Goal: Transaction & Acquisition: Purchase product/service

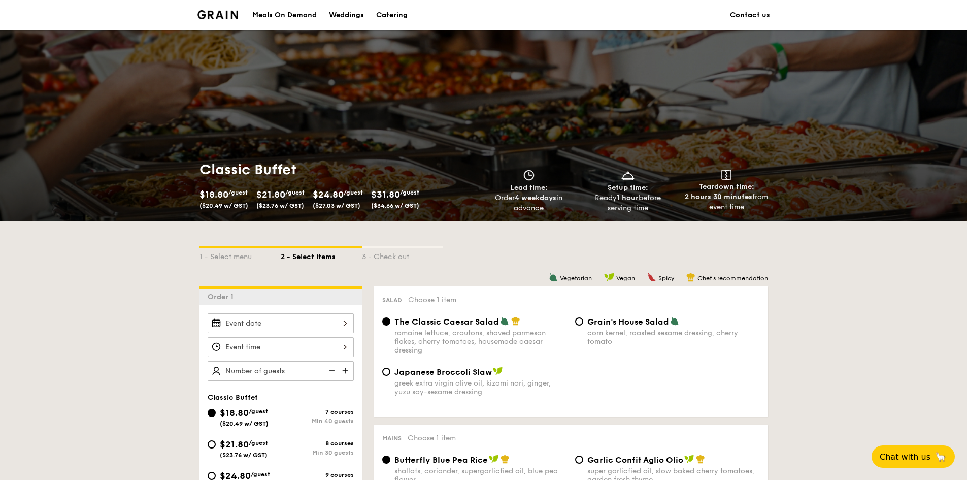
click at [381, 21] on div "Catering" at bounding box center [391, 15] width 31 height 30
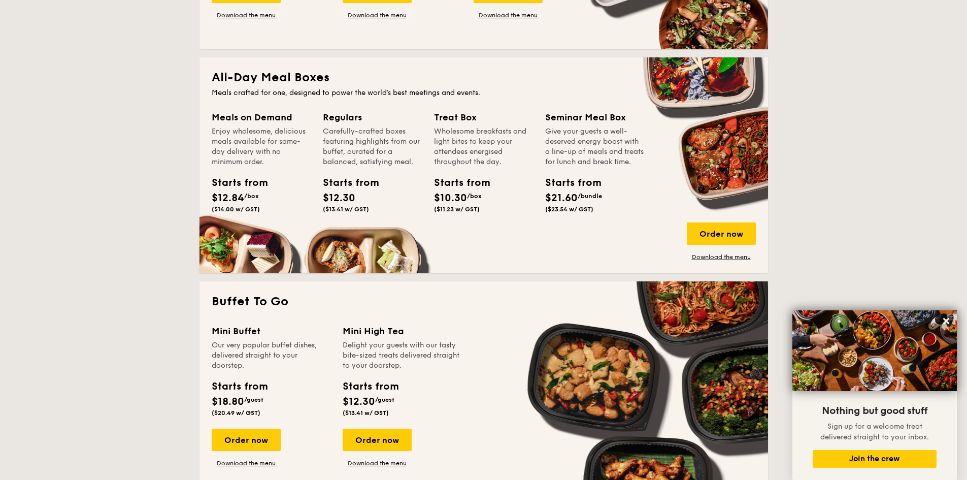
scroll to position [609, 0]
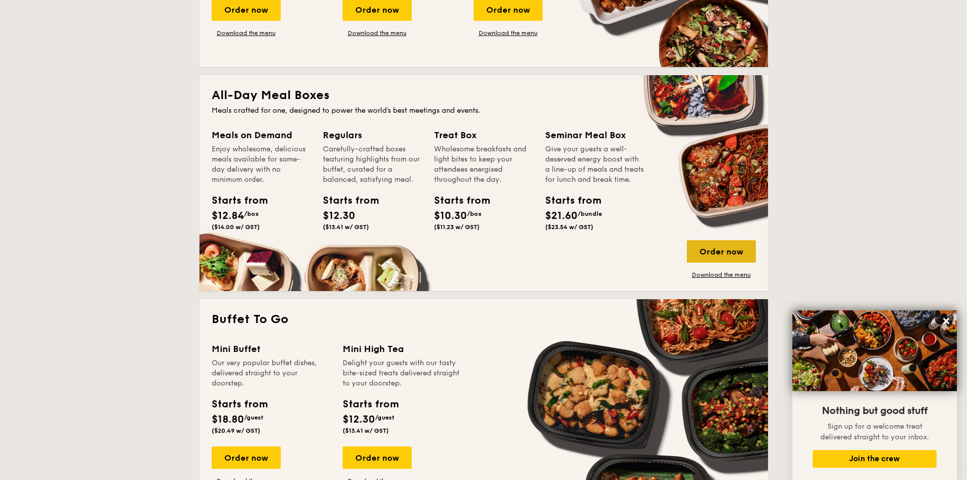
click at [722, 252] on div "Order now" at bounding box center [721, 251] width 69 height 22
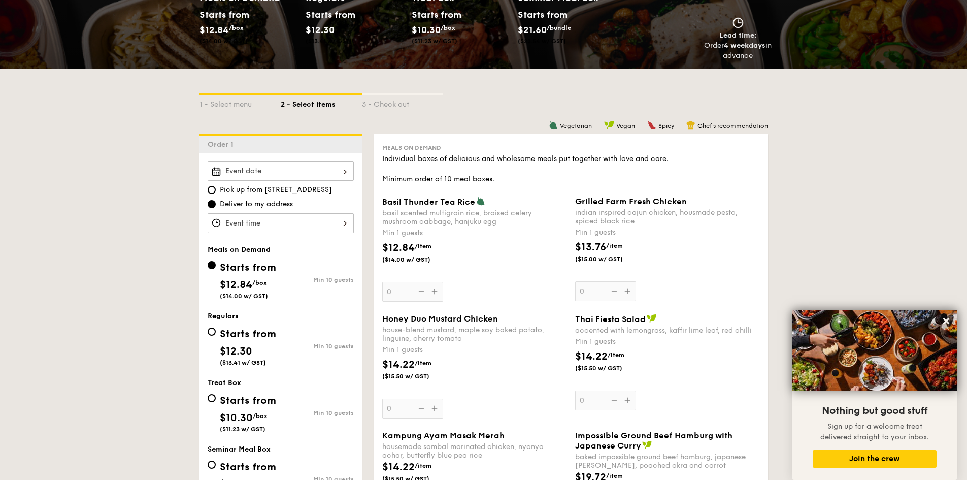
click at [430, 289] on div "Basil Thunder Tea Rice basil scented multigrain rice, braised celery mushroom c…" at bounding box center [474, 248] width 185 height 105
click at [430, 289] on input "0" at bounding box center [412, 292] width 61 height 20
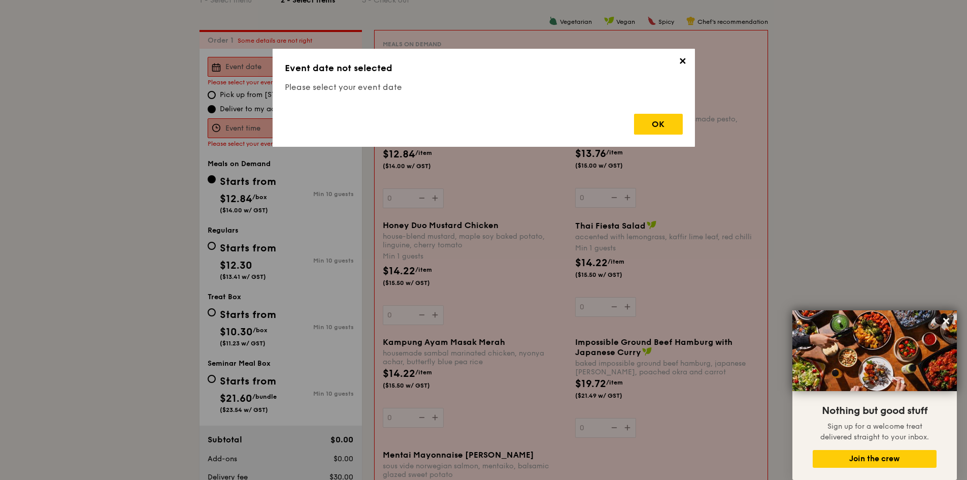
scroll to position [271, 0]
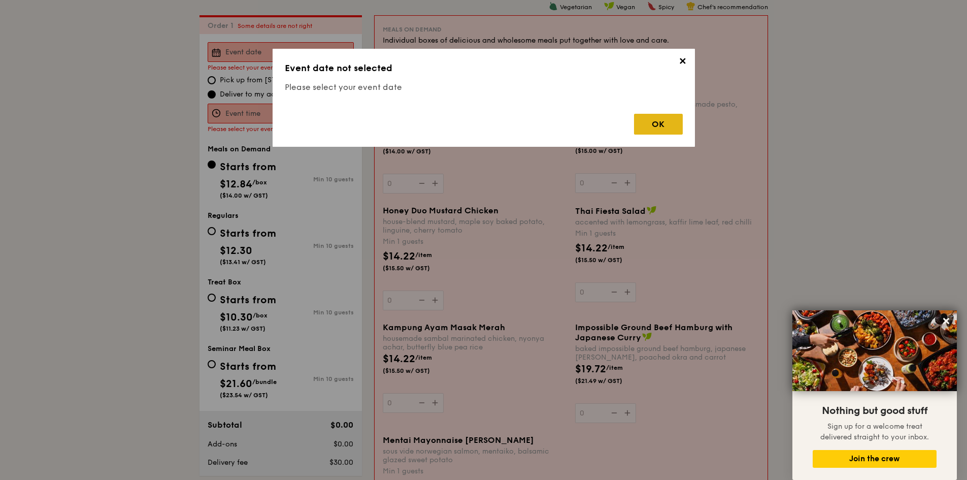
click at [676, 128] on div "OK" at bounding box center [658, 124] width 49 height 21
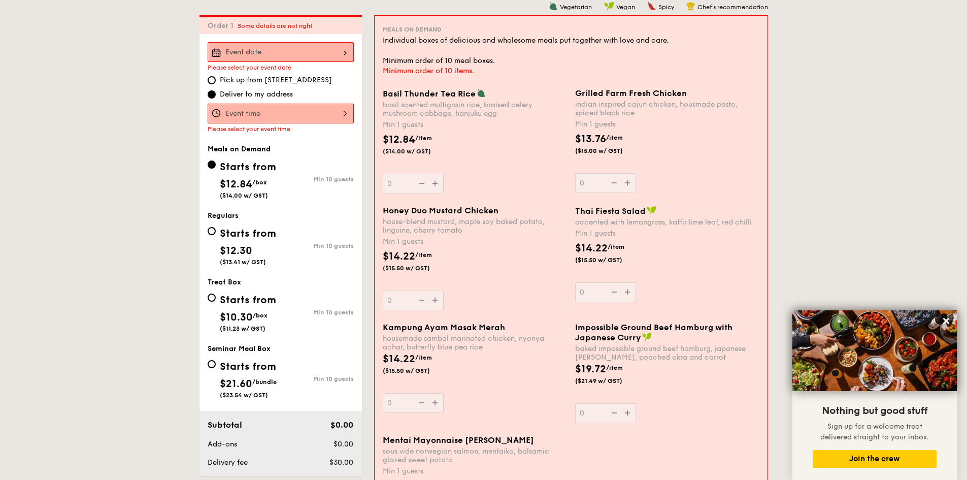
click at [278, 118] on div at bounding box center [281, 114] width 146 height 20
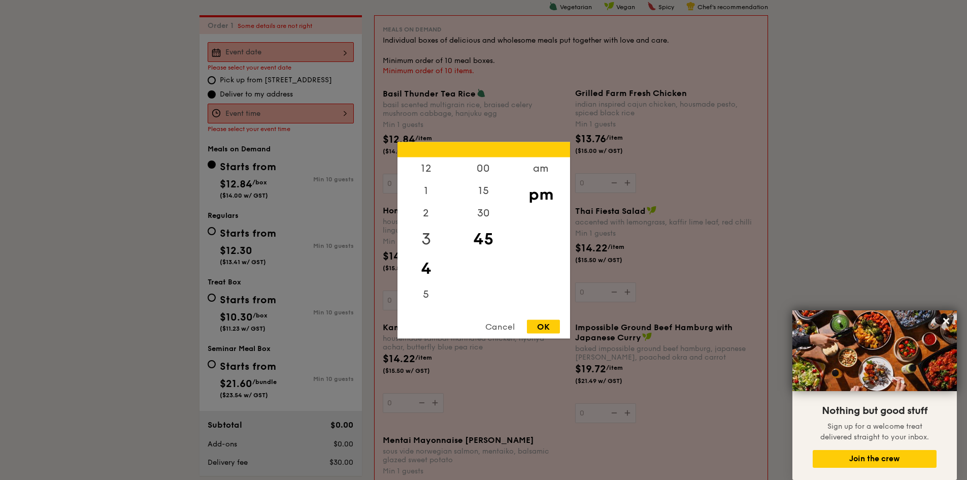
click at [430, 235] on div "3" at bounding box center [425, 238] width 57 height 29
click at [425, 192] on div "1" at bounding box center [425, 193] width 57 height 29
click at [489, 189] on div "15" at bounding box center [483, 193] width 57 height 29
click at [546, 327] on div "OK" at bounding box center [543, 326] width 33 height 14
type input "1:15PM"
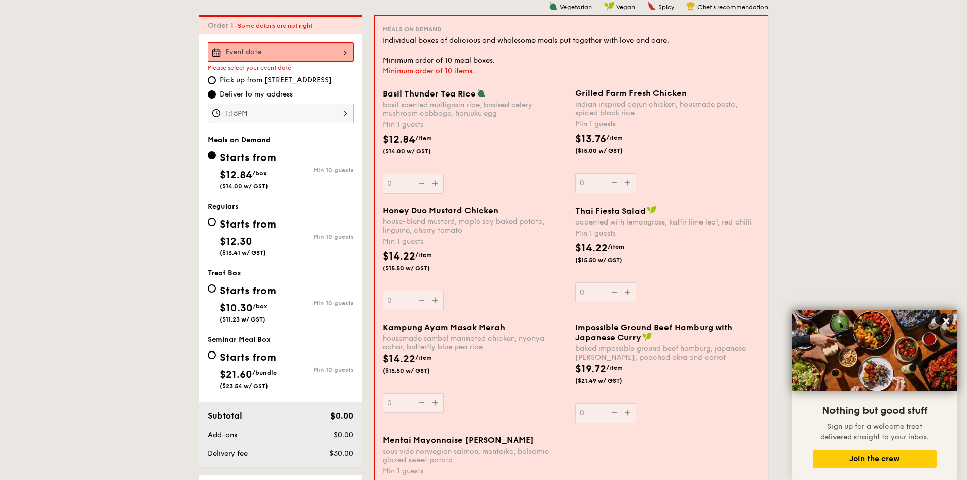
click at [279, 53] on div at bounding box center [281, 52] width 146 height 20
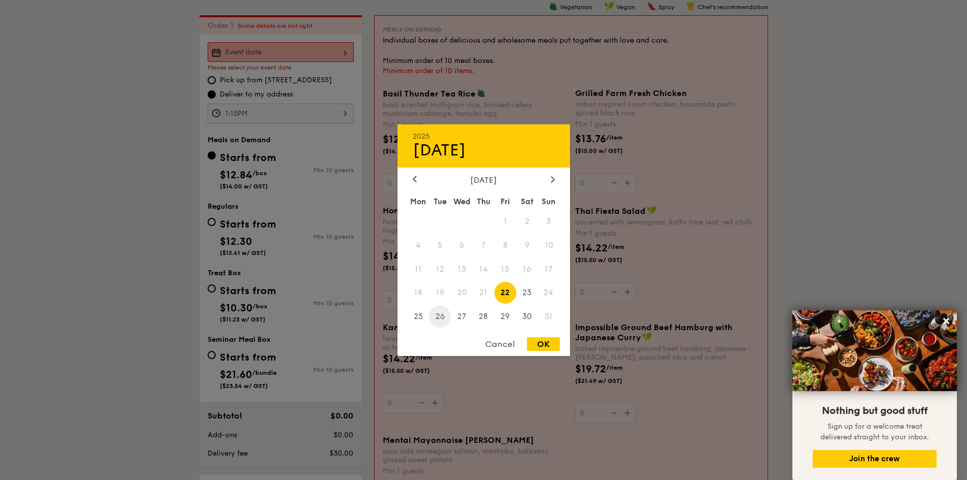
click at [433, 313] on span "26" at bounding box center [440, 317] width 22 height 22
click at [415, 317] on span "25" at bounding box center [419, 317] width 22 height 22
click at [547, 343] on div "OK" at bounding box center [543, 344] width 33 height 14
type input "Aug 25, 2025"
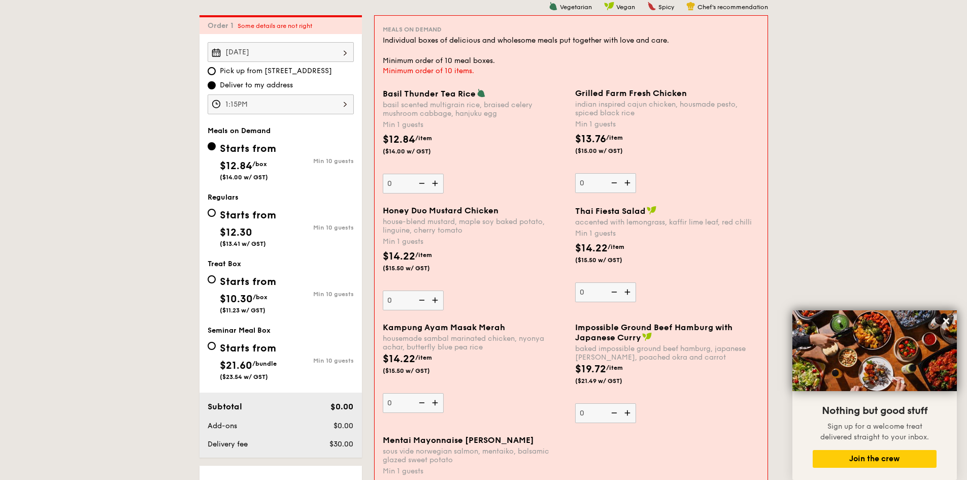
click at [439, 187] on img at bounding box center [435, 183] width 15 height 19
click at [439, 187] on input "0" at bounding box center [413, 184] width 61 height 20
type input "1"
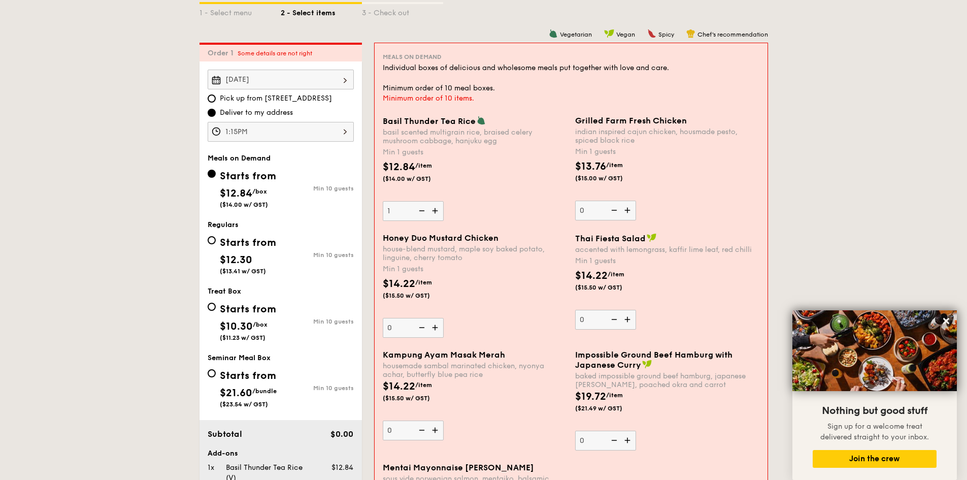
scroll to position [119, 0]
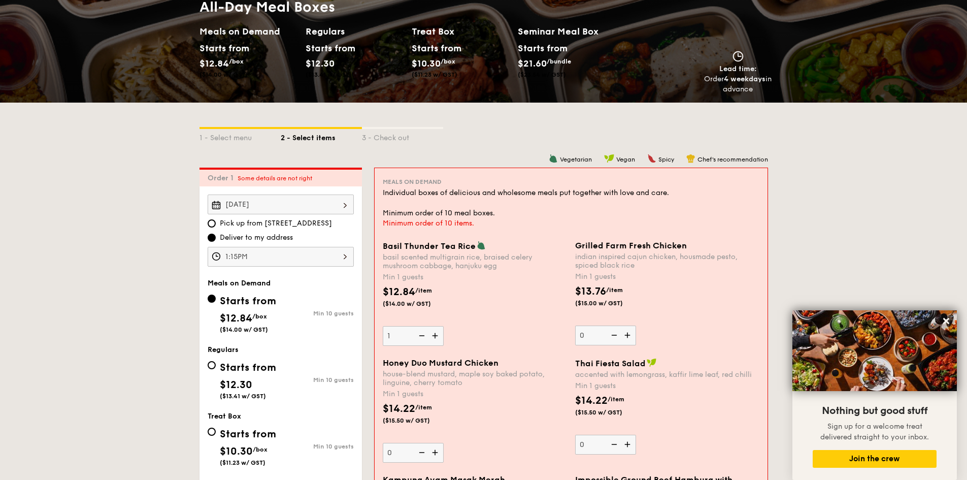
click at [631, 334] on img at bounding box center [628, 334] width 15 height 19
click at [631, 334] on input "0" at bounding box center [605, 335] width 61 height 20
type input "1"
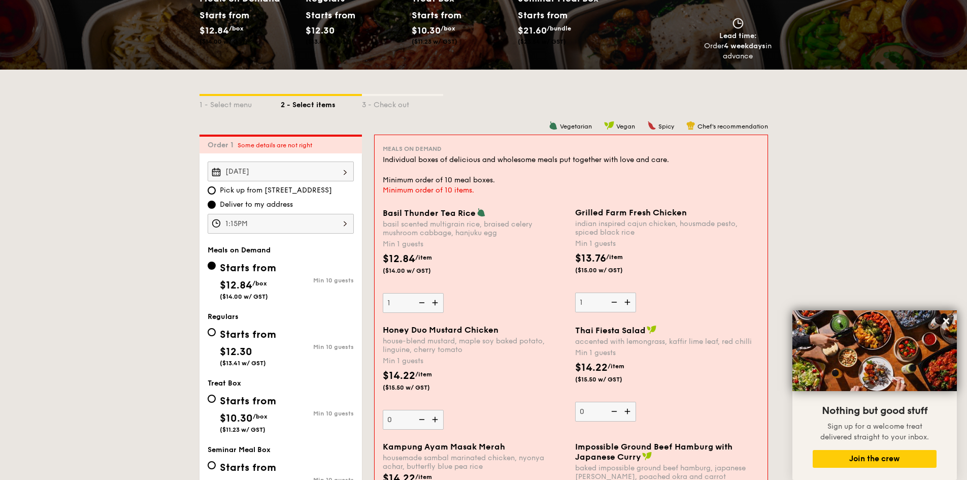
scroll to position [170, 0]
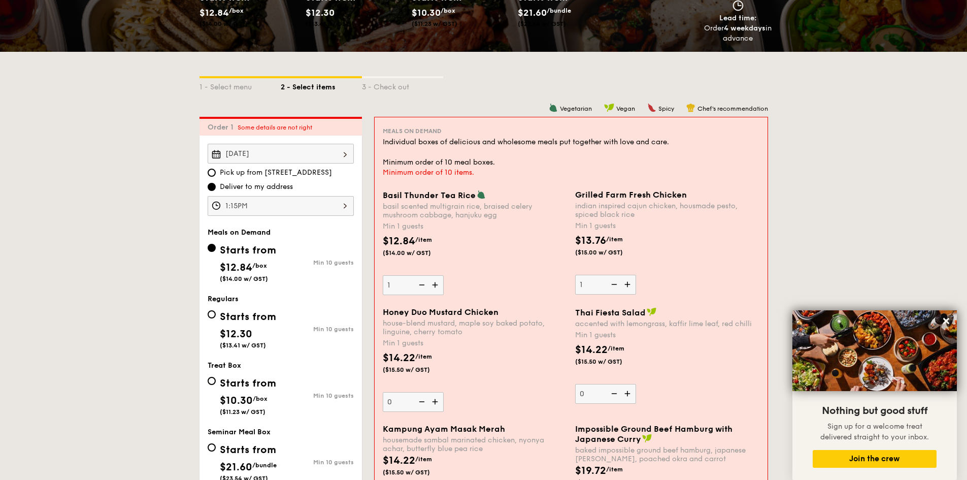
click at [628, 394] on img at bounding box center [628, 393] width 15 height 19
click at [628, 394] on input "0" at bounding box center [605, 394] width 61 height 20
type input "1"
click at [436, 401] on img at bounding box center [435, 401] width 15 height 19
click at [436, 401] on input "0" at bounding box center [413, 402] width 61 height 20
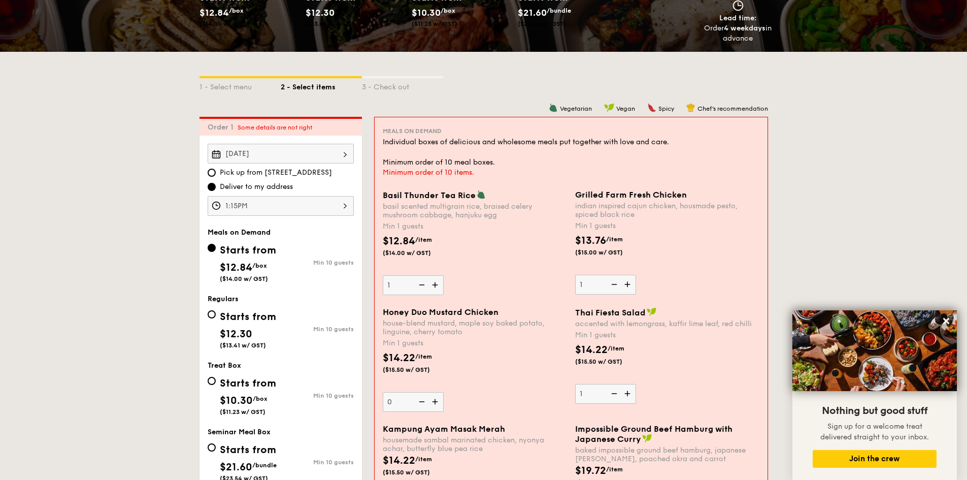
type input "1"
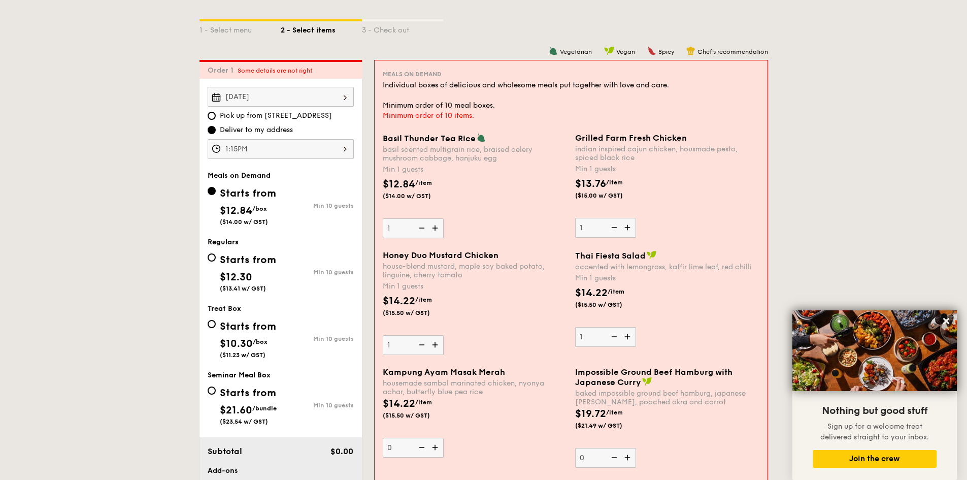
scroll to position [373, 0]
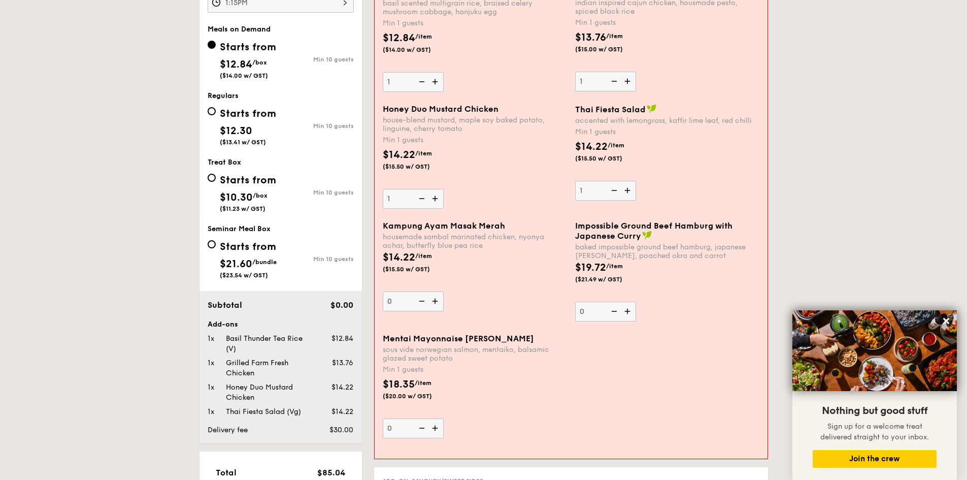
click at [438, 302] on img at bounding box center [435, 300] width 15 height 19
click at [438, 302] on input "0" at bounding box center [413, 301] width 61 height 20
type input "1"
click at [628, 312] on img at bounding box center [628, 311] width 15 height 19
click at [628, 312] on input "0" at bounding box center [605, 312] width 61 height 20
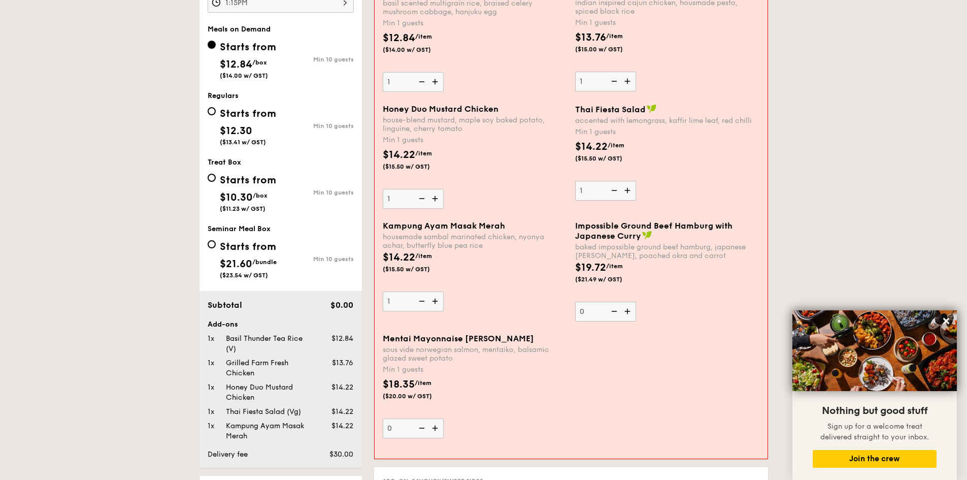
type input "1"
click at [431, 426] on img at bounding box center [435, 427] width 15 height 19
click at [431, 426] on input "0" at bounding box center [413, 428] width 61 height 20
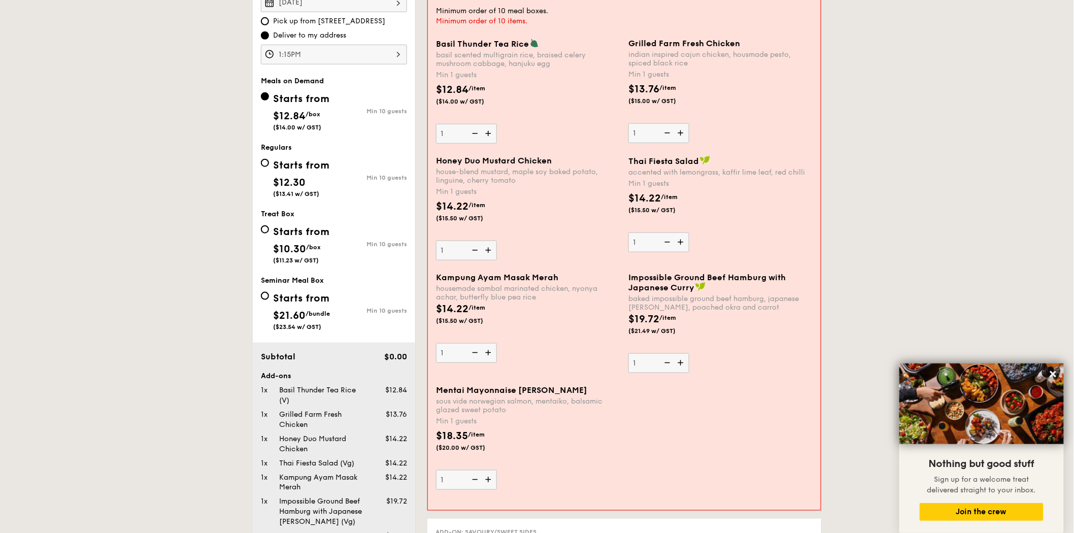
scroll to position [322, 0]
click at [492, 479] on img at bounding box center [489, 478] width 15 height 19
click at [492, 479] on input "1" at bounding box center [466, 479] width 61 height 20
click at [488, 479] on img at bounding box center [489, 478] width 15 height 19
click at [488, 479] on input "2" at bounding box center [466, 479] width 61 height 20
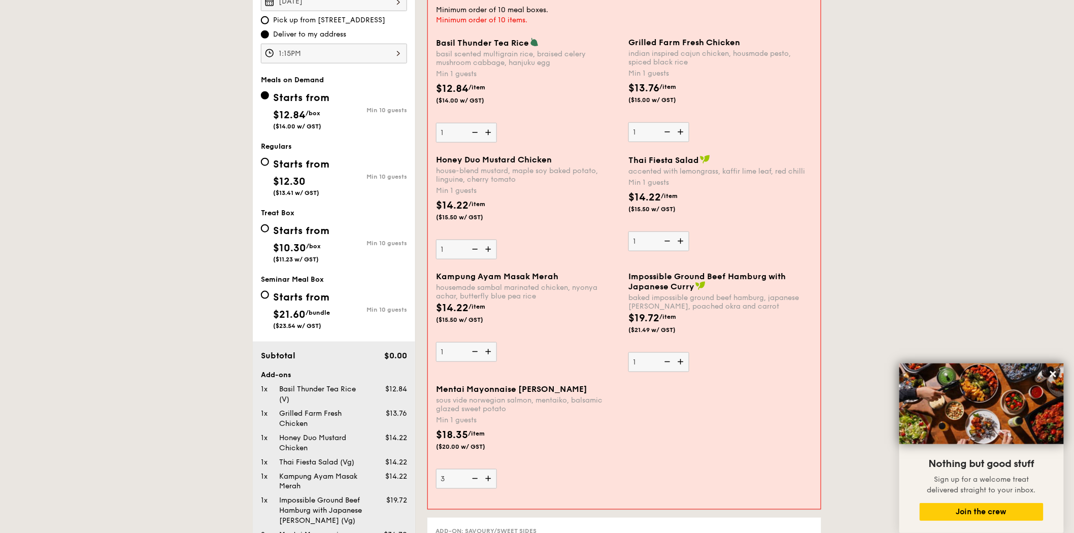
click at [489, 479] on img at bounding box center [489, 478] width 15 height 19
click at [489, 479] on input "3" at bounding box center [466, 479] width 61 height 20
type input "4"
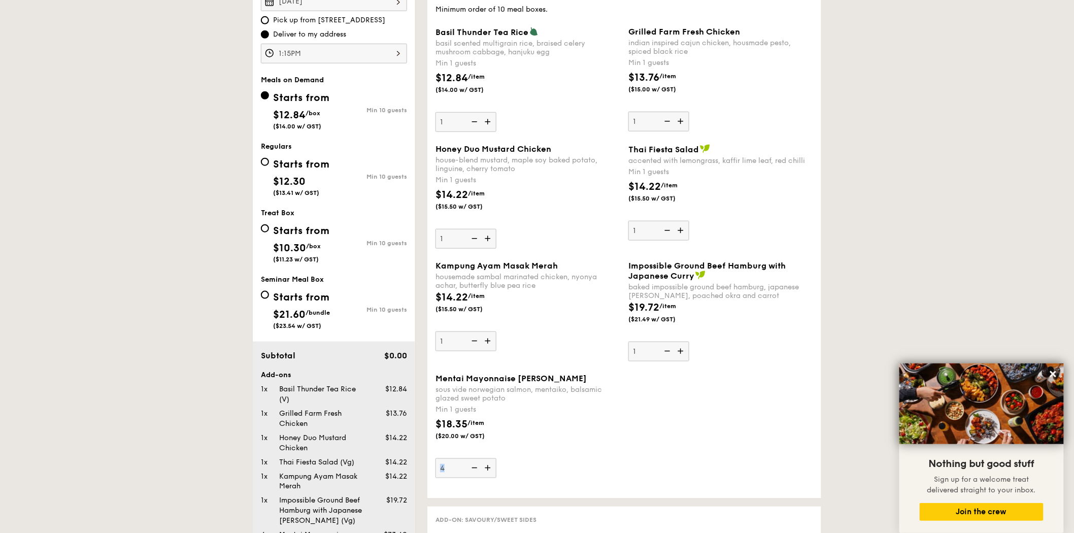
click at [489, 479] on div "Mentai Mayonnaise Aburi Salmon sous vide norwegian salmon, mentaiko, balsamic g…" at bounding box center [624, 432] width 386 height 117
click at [564, 469] on div "Mentai Mayonnaise Aburi Salmon sous vide norwegian salmon, mentaiko, balsamic g…" at bounding box center [528, 426] width 185 height 105
click at [496, 469] on input "4" at bounding box center [466, 468] width 61 height 20
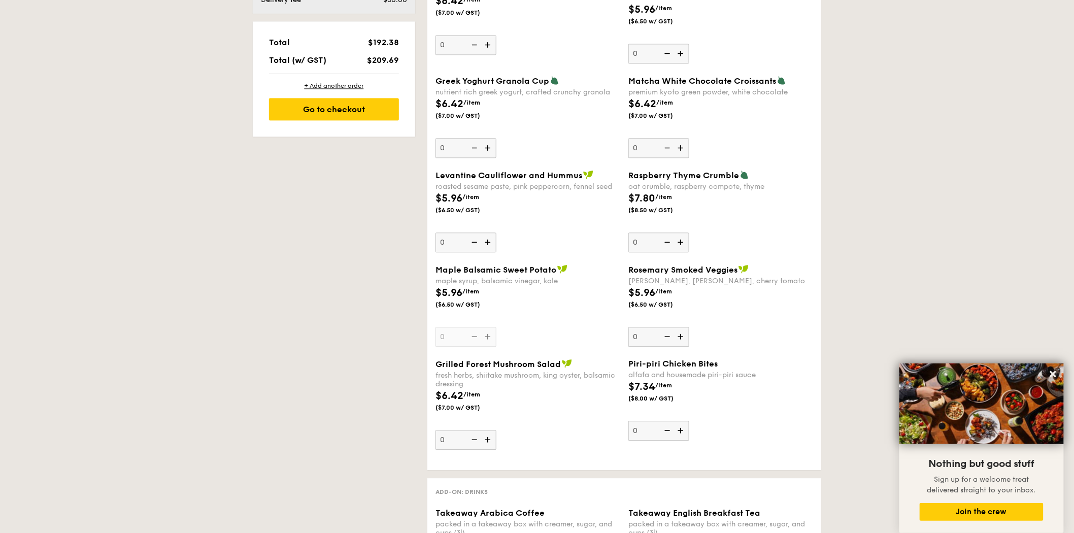
scroll to position [529, 0]
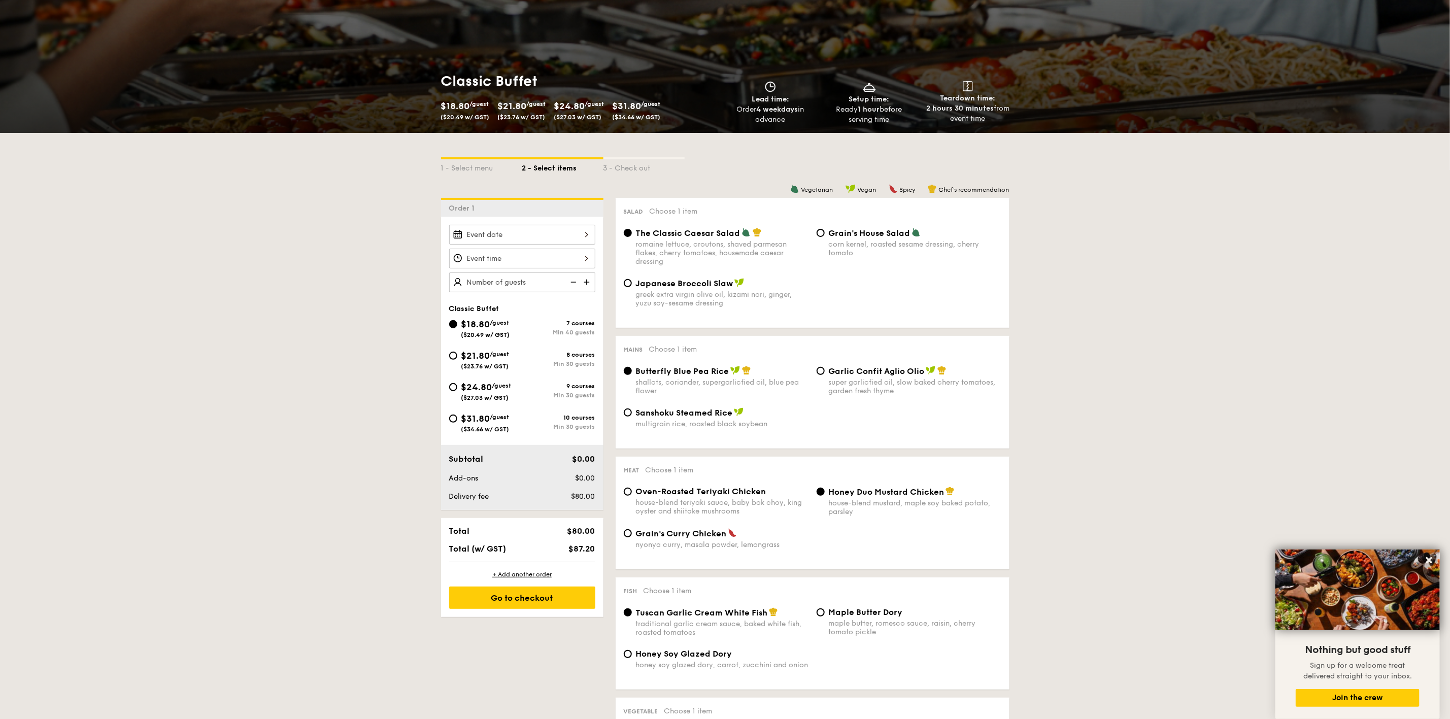
scroll to position [84, 0]
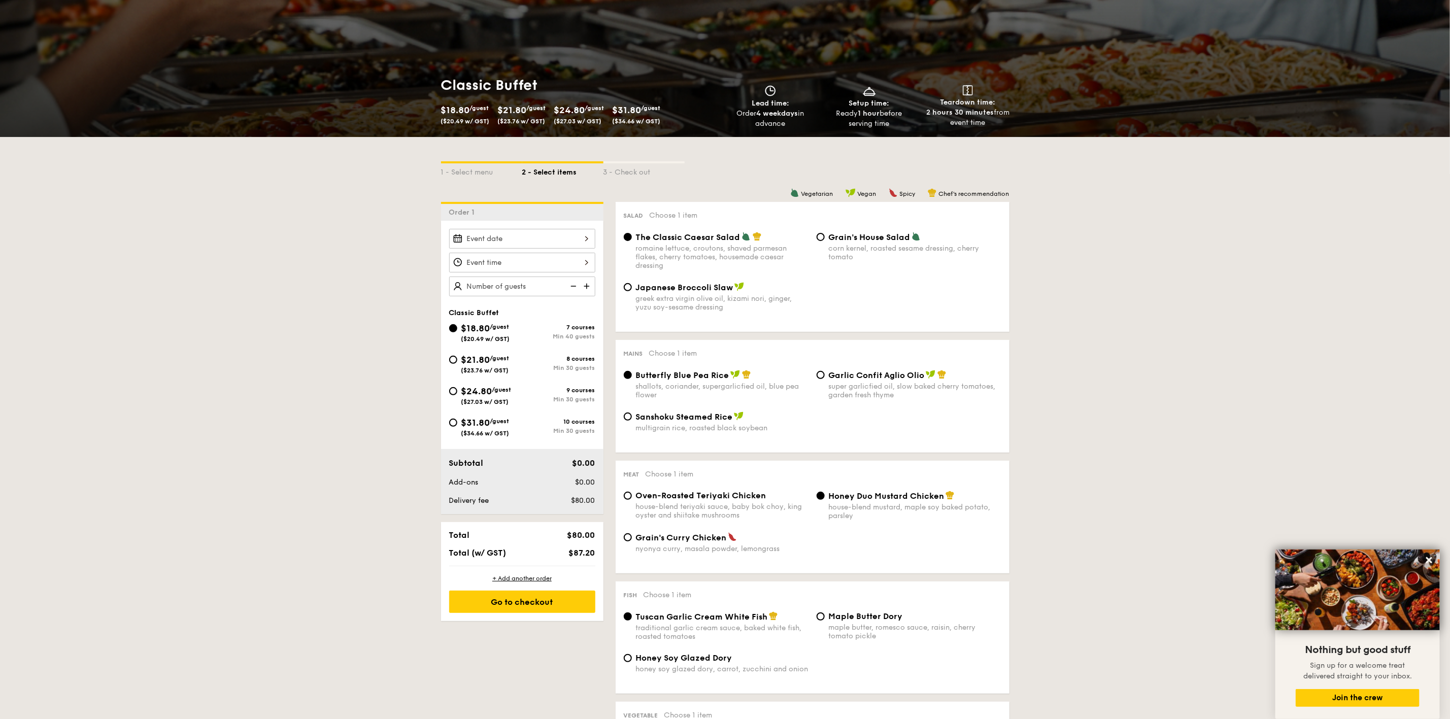
click at [464, 366] on span "$21.80" at bounding box center [475, 359] width 29 height 11
click at [457, 364] on input "$21.80 /guest ($23.76 w/ GST) 8 courses Min 30 guests" at bounding box center [453, 360] width 8 height 8
radio input "true"
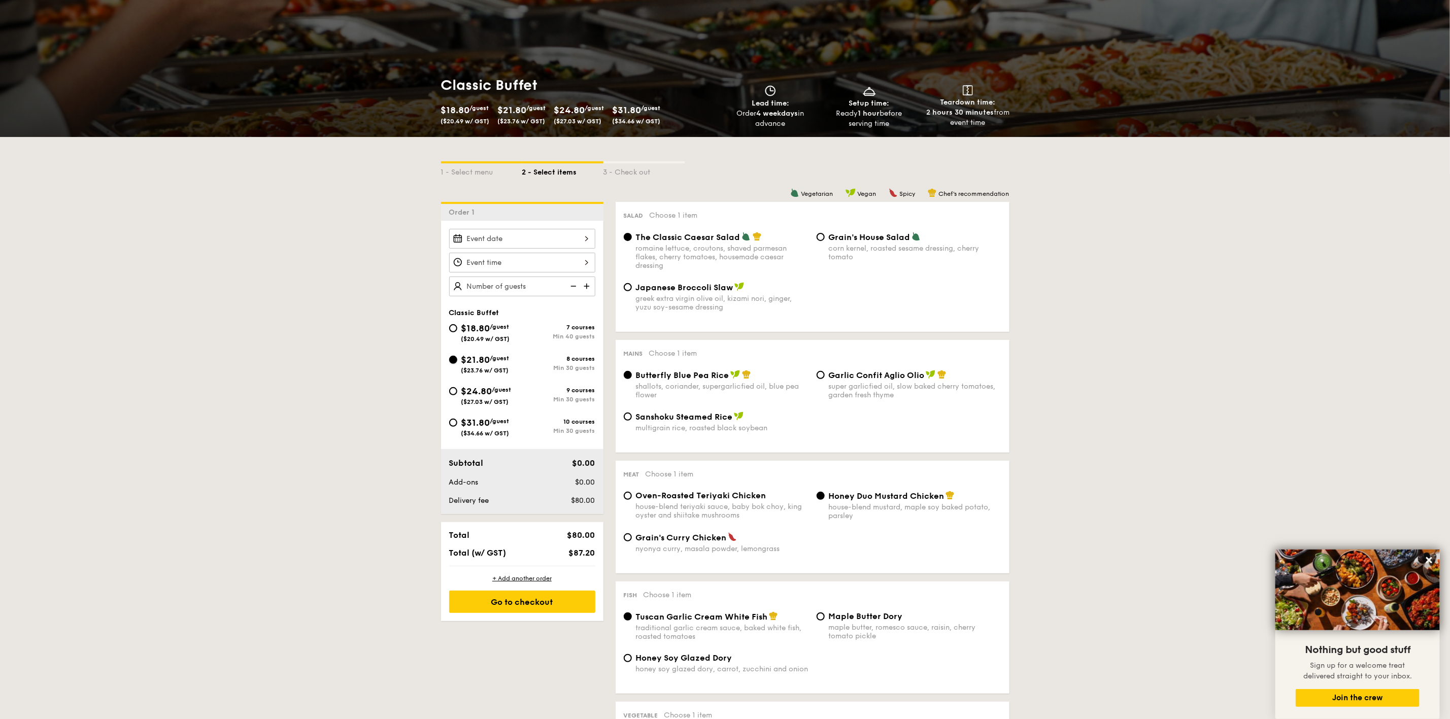
radio input "true"
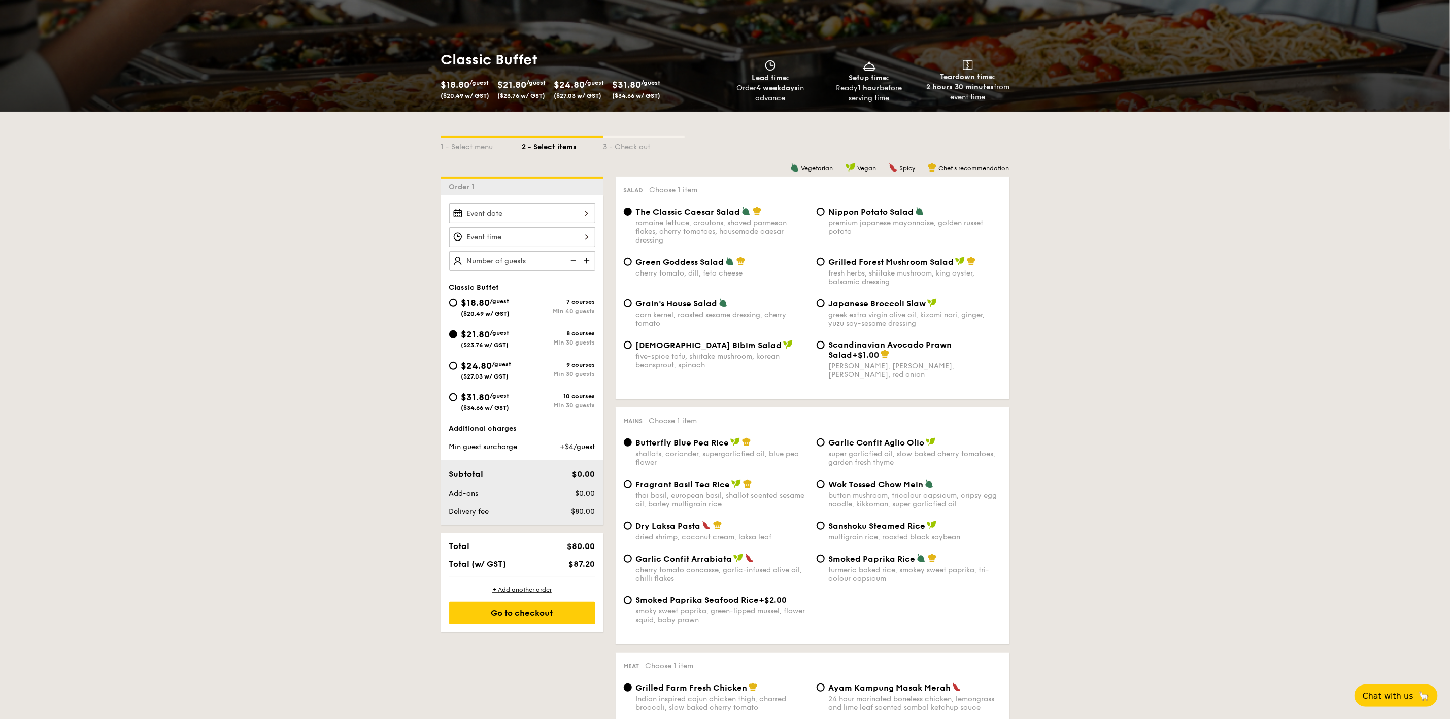
scroll to position [152, 0]
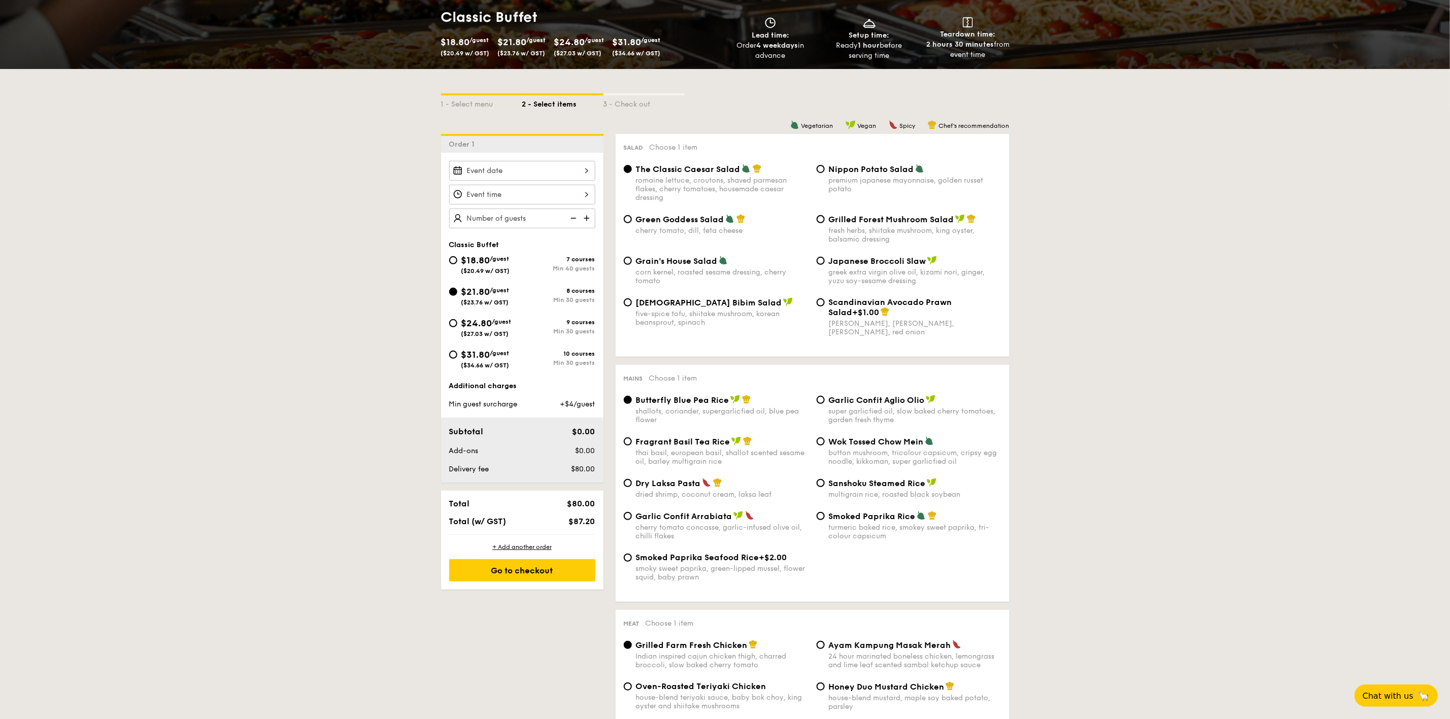
click at [497, 366] on span "($34.66 w/ GST)" at bounding box center [485, 365] width 48 height 7
click at [457, 359] on input "$31.80 /guest ($34.66 w/ GST) 10 courses Min 30 guests" at bounding box center [453, 355] width 8 height 8
radio input "true"
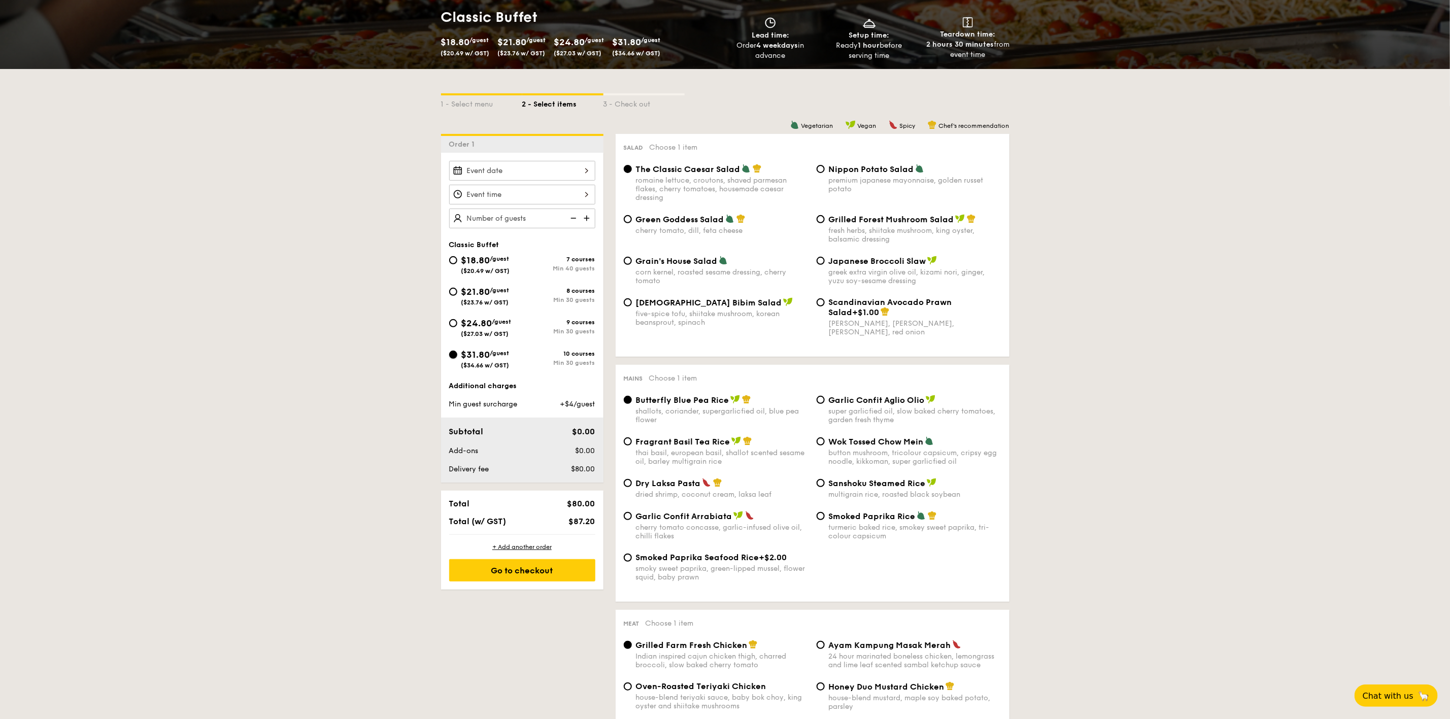
radio input "true"
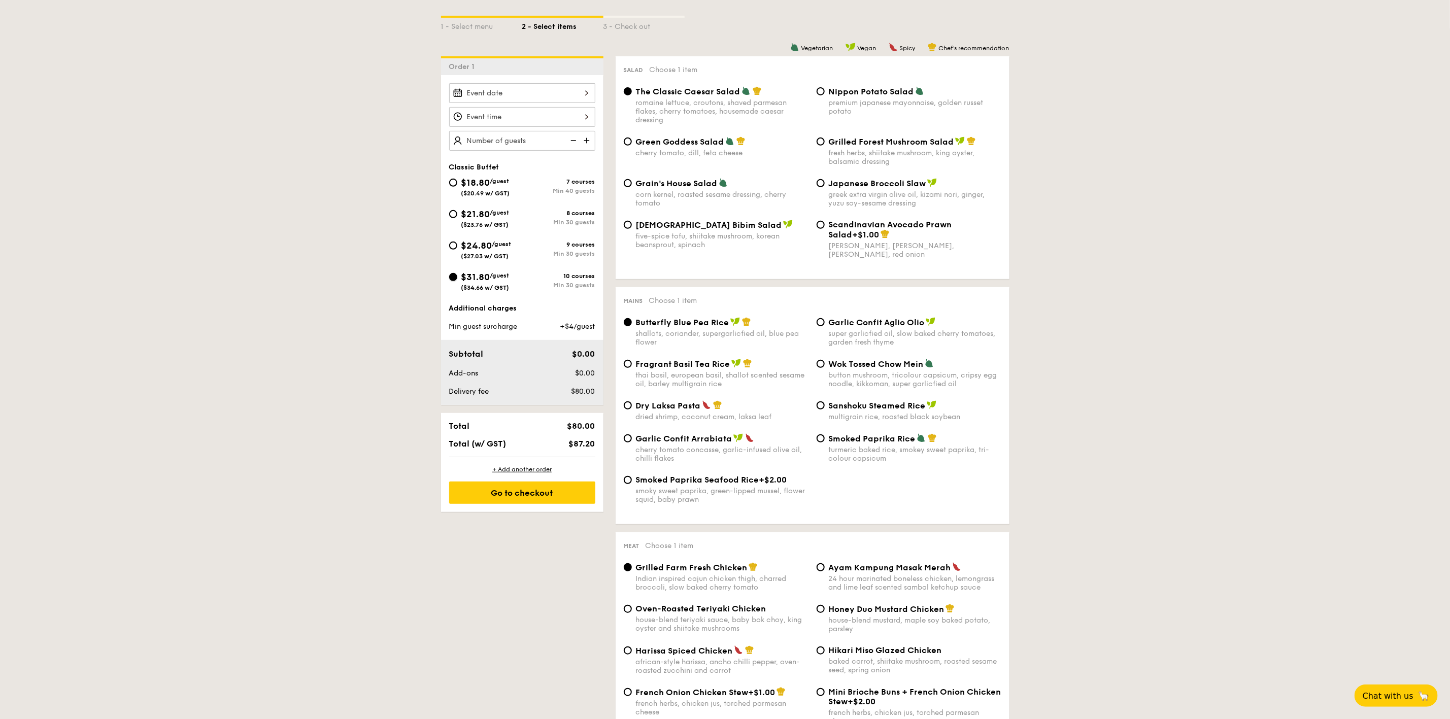
scroll to position [228, 0]
